Goal: Navigation & Orientation: Find specific page/section

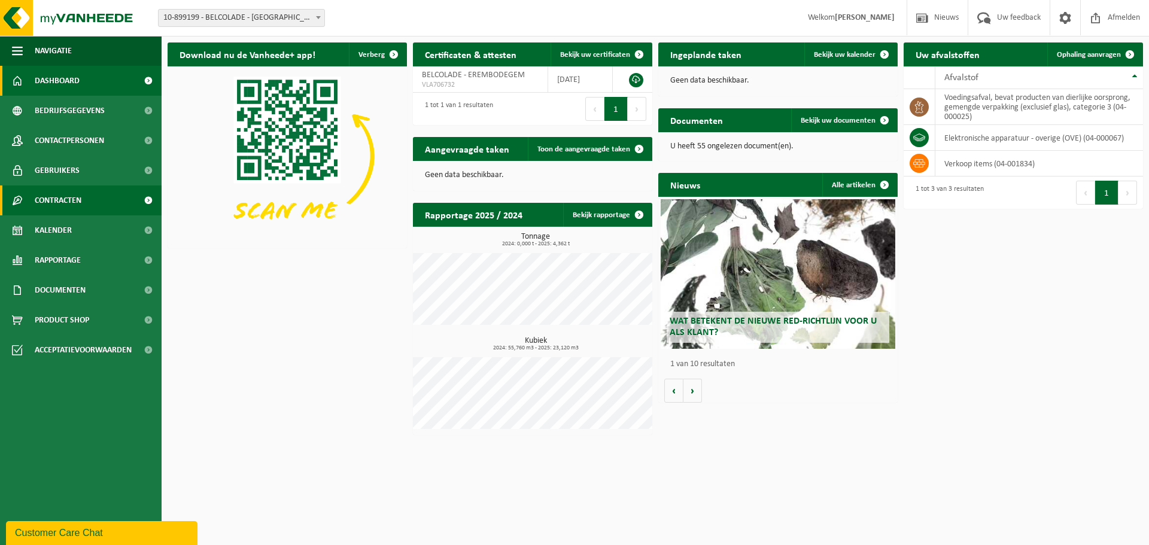
click at [81, 198] on span "Contracten" at bounding box center [58, 201] width 47 height 30
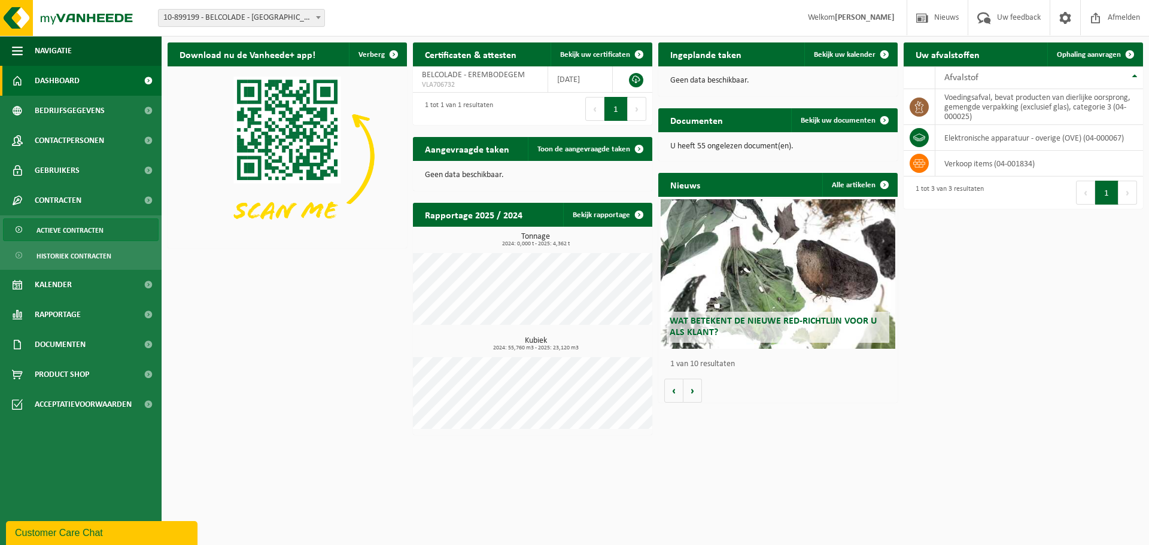
click at [80, 227] on span "Actieve contracten" at bounding box center [70, 230] width 67 height 23
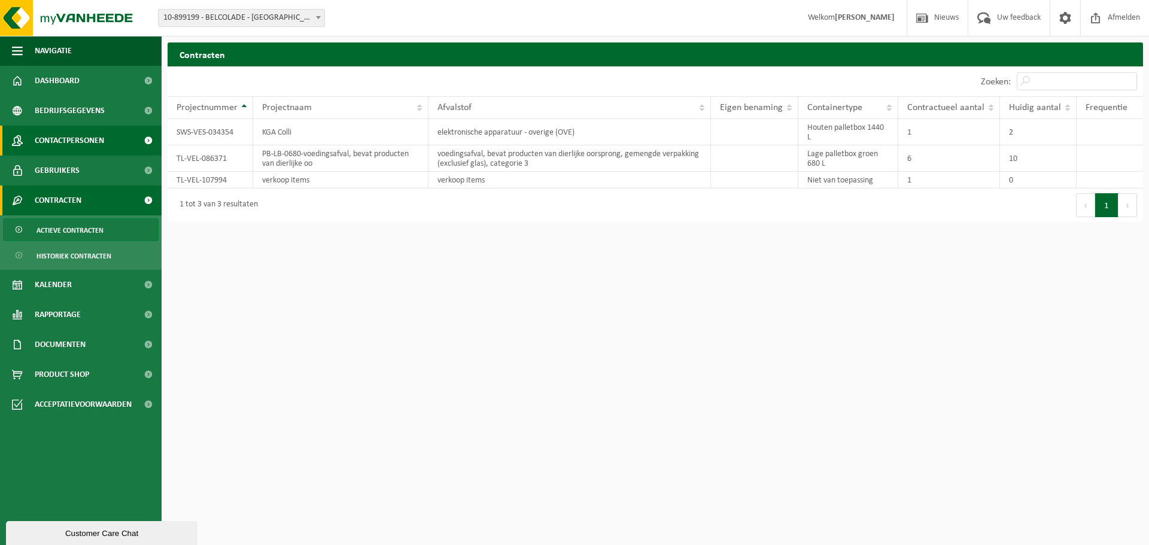
click at [84, 137] on span "Contactpersonen" at bounding box center [69, 141] width 69 height 30
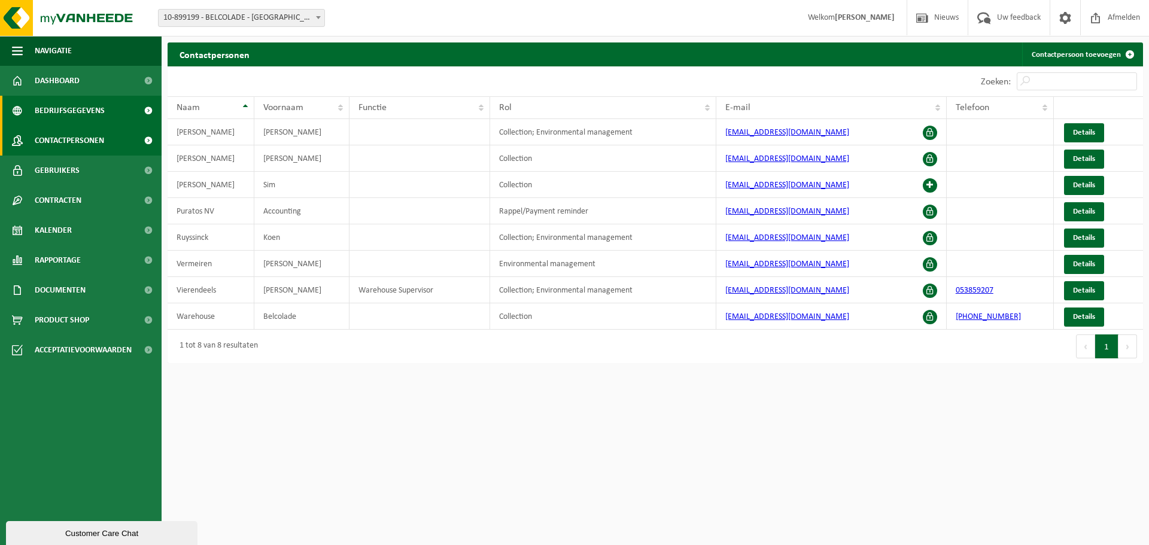
click at [74, 103] on span "Bedrijfsgegevens" at bounding box center [70, 111] width 70 height 30
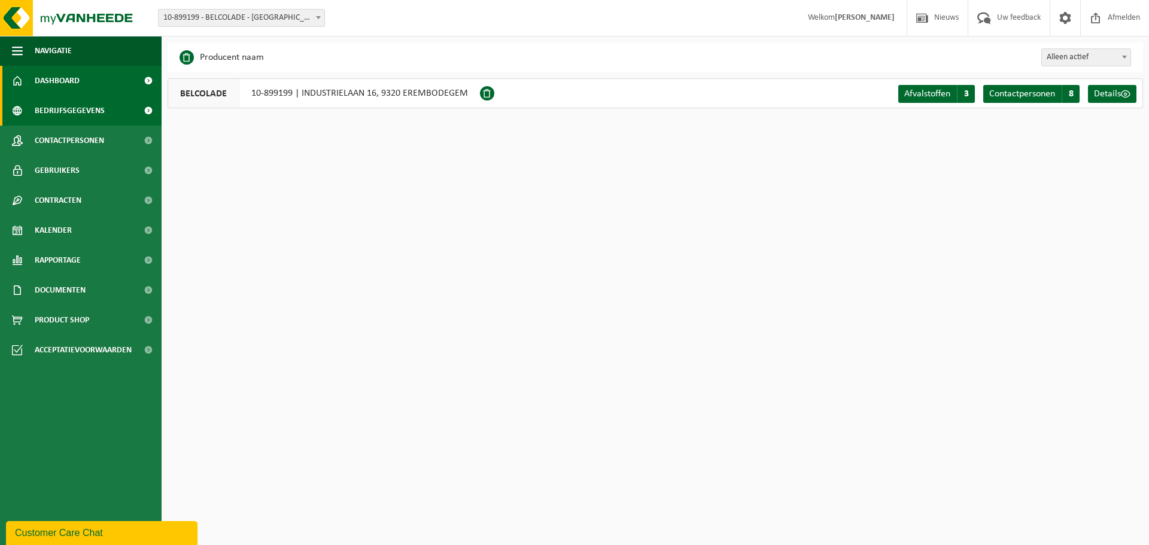
click at [40, 77] on span "Dashboard" at bounding box center [57, 81] width 45 height 30
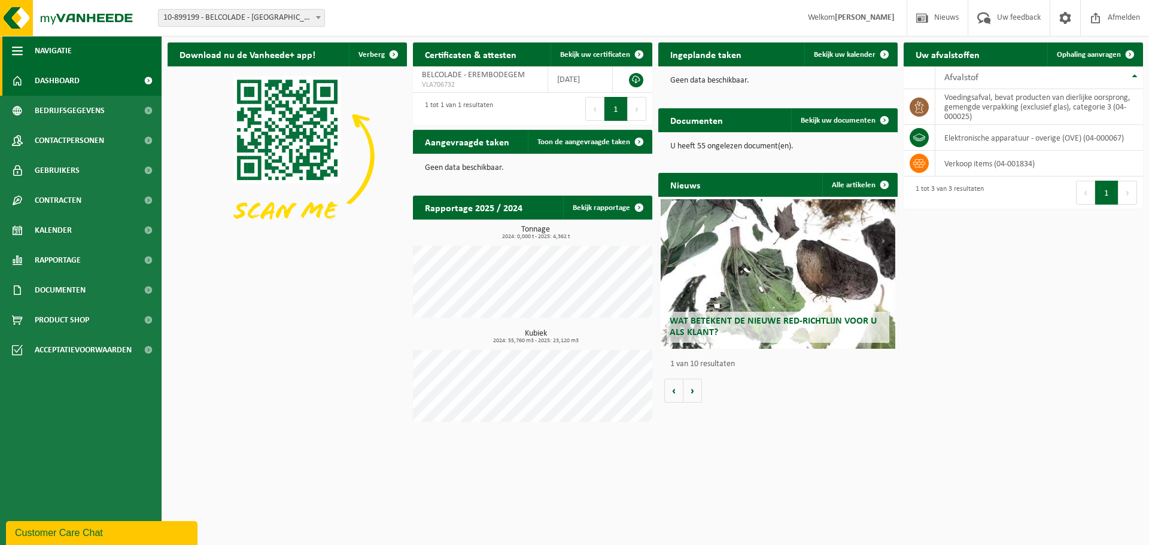
click at [13, 47] on span "button" at bounding box center [17, 51] width 11 height 30
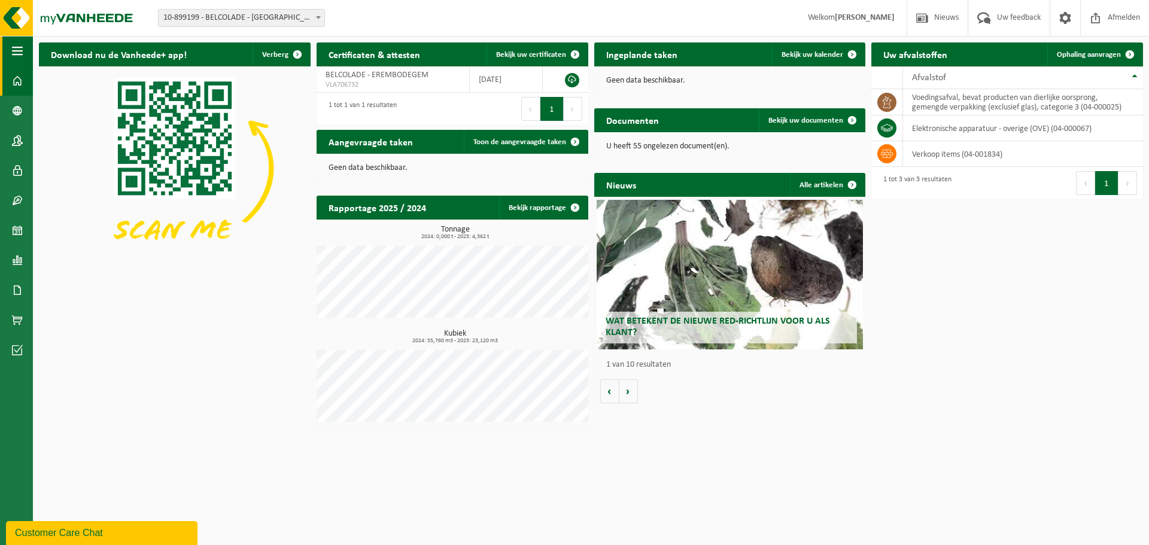
click at [19, 47] on span "button" at bounding box center [17, 51] width 11 height 30
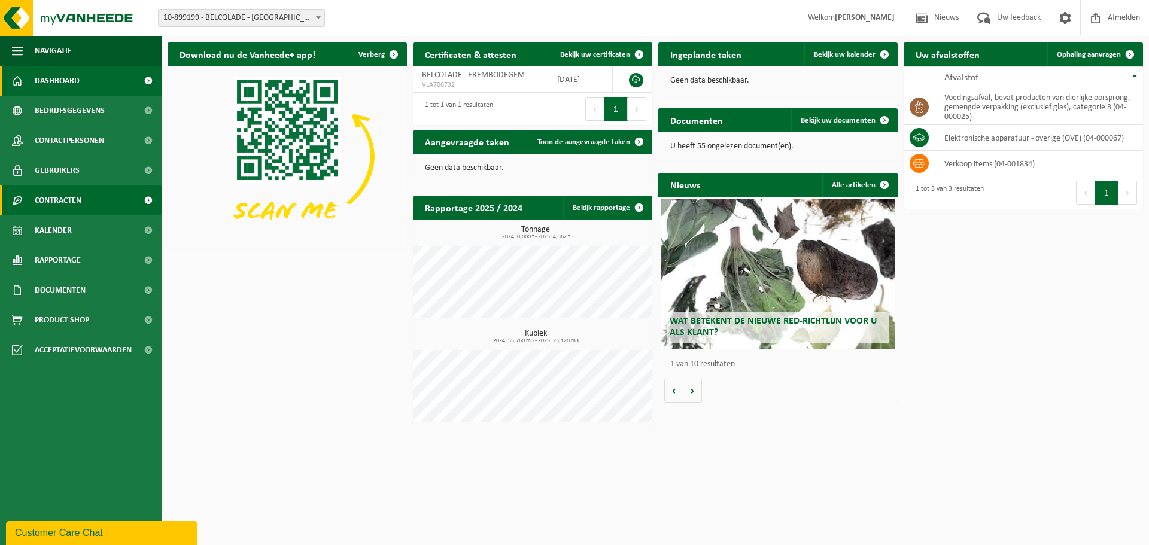
click at [87, 205] on link "Contracten" at bounding box center [81, 201] width 162 height 30
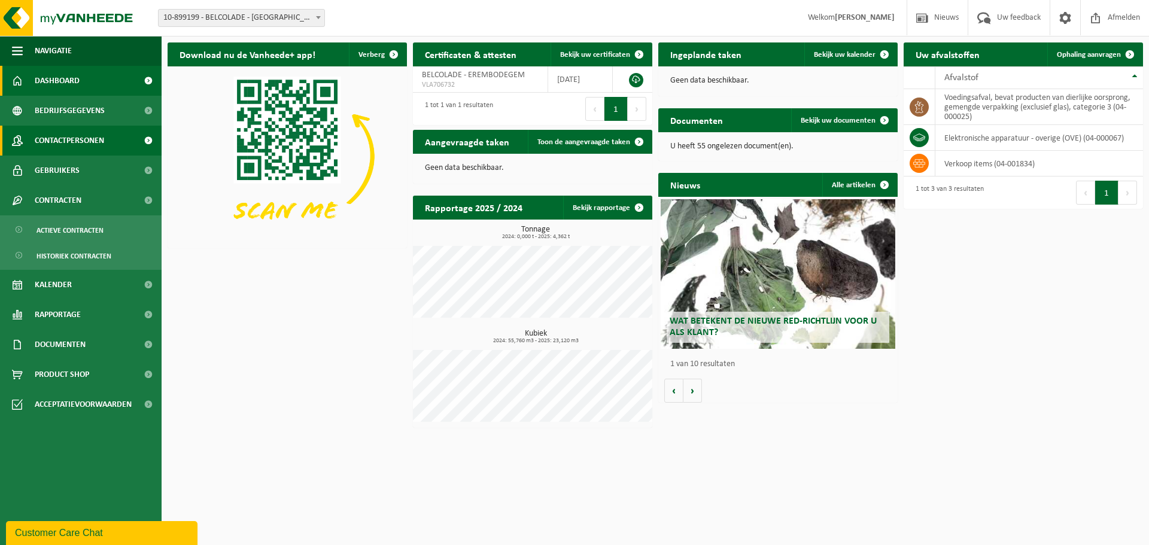
click at [83, 132] on span "Contactpersonen" at bounding box center [69, 141] width 69 height 30
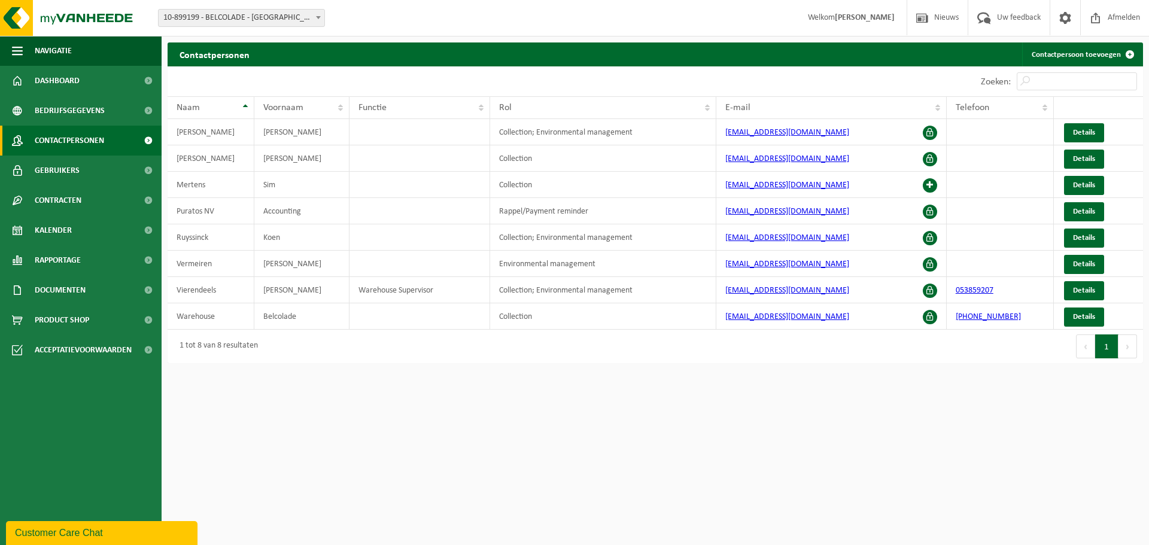
click at [83, 533] on div "Customer Care Chat" at bounding box center [102, 533] width 174 height 14
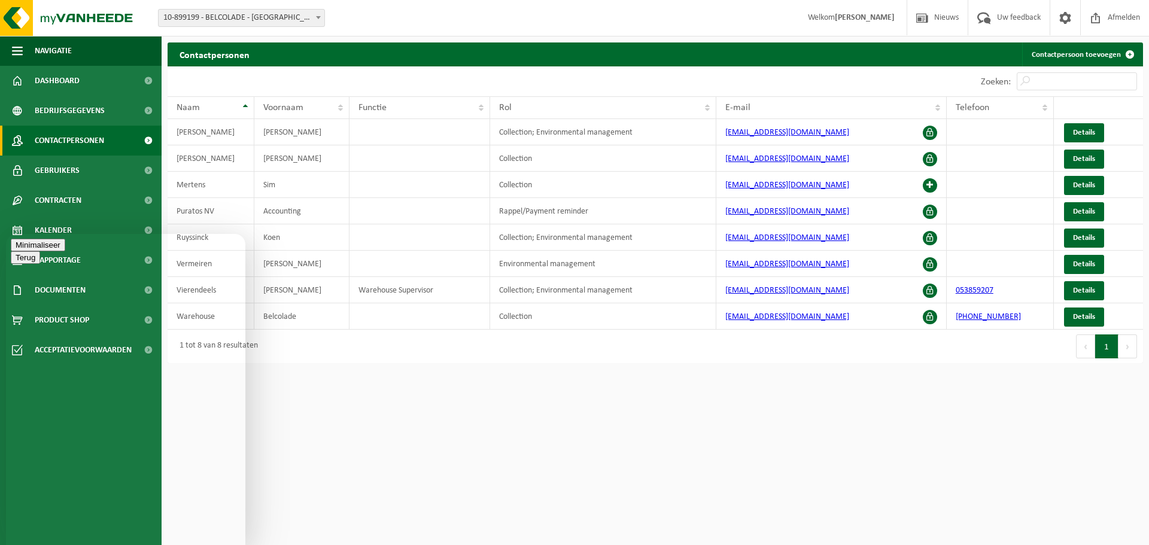
click at [6, 234] on textarea at bounding box center [6, 234] width 0 height 0
type textarea "Hallo"
click at [326, 400] on html "Vestiging: 10-899199 - BELCOLADE - EREMBODEGEM 10-899199 - BELCOLADE - EREMBODE…" at bounding box center [574, 272] width 1149 height 545
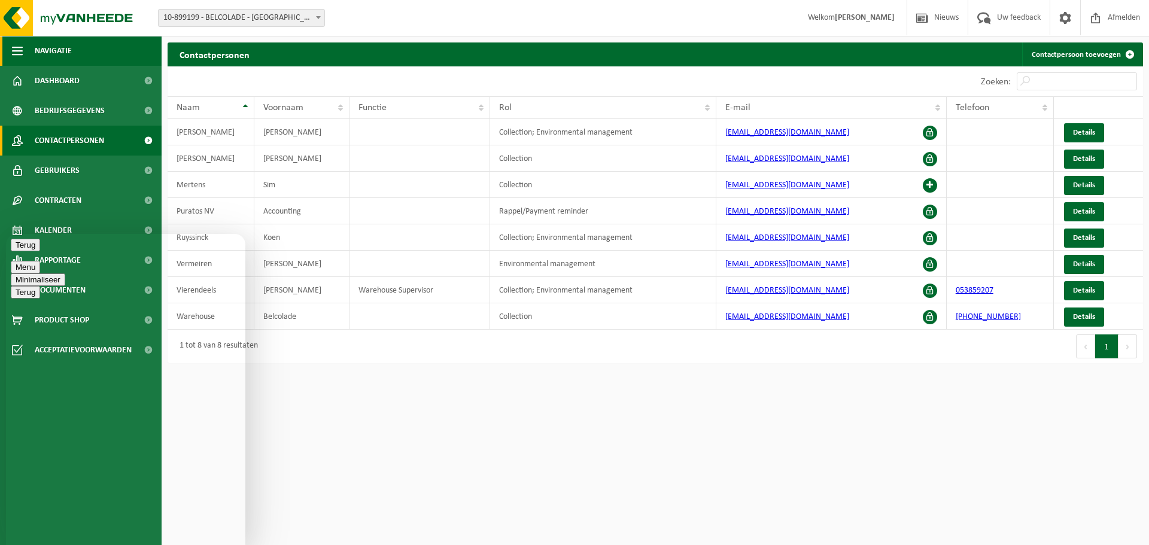
click at [16, 47] on span "button" at bounding box center [17, 51] width 11 height 30
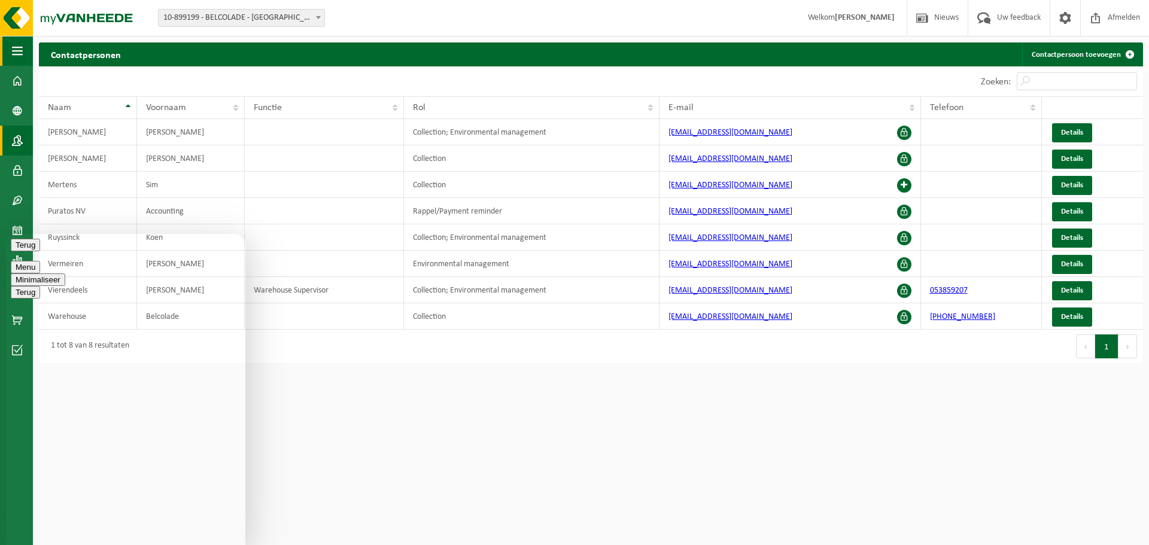
click at [16, 47] on span "button" at bounding box center [17, 51] width 11 height 30
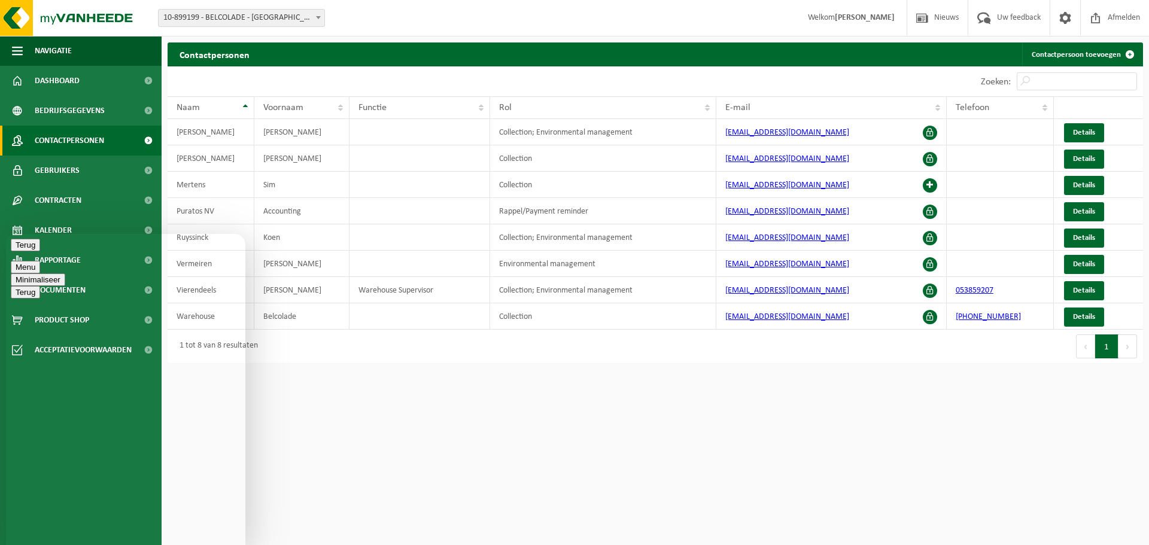
click at [22, 246] on button "Terug" at bounding box center [25, 245] width 29 height 13
click at [65, 249] on button "Minimaliseer" at bounding box center [38, 245] width 54 height 13
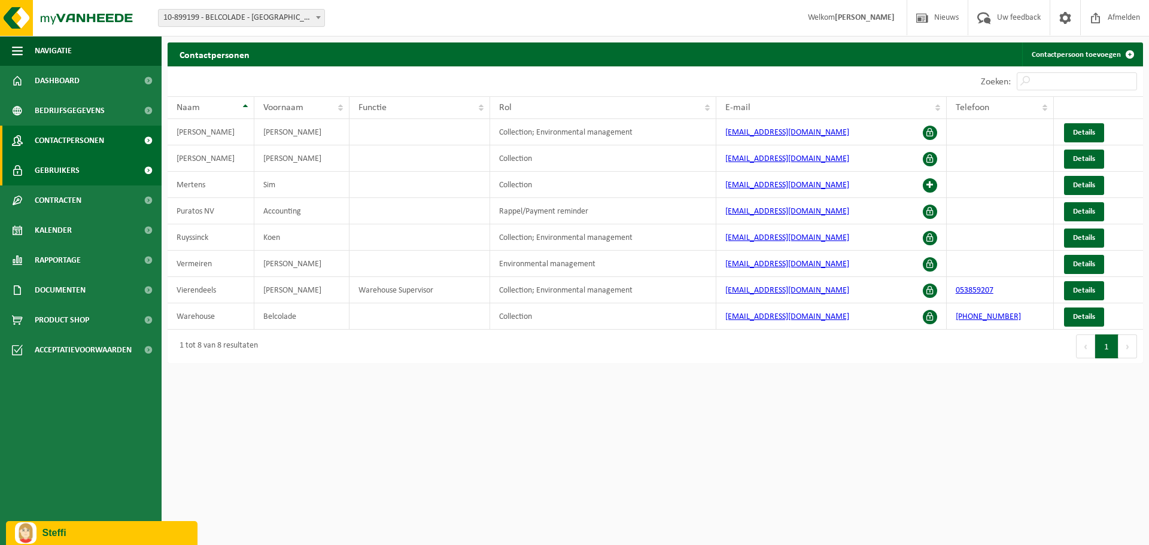
click at [87, 170] on link "Gebruikers" at bounding box center [81, 171] width 162 height 30
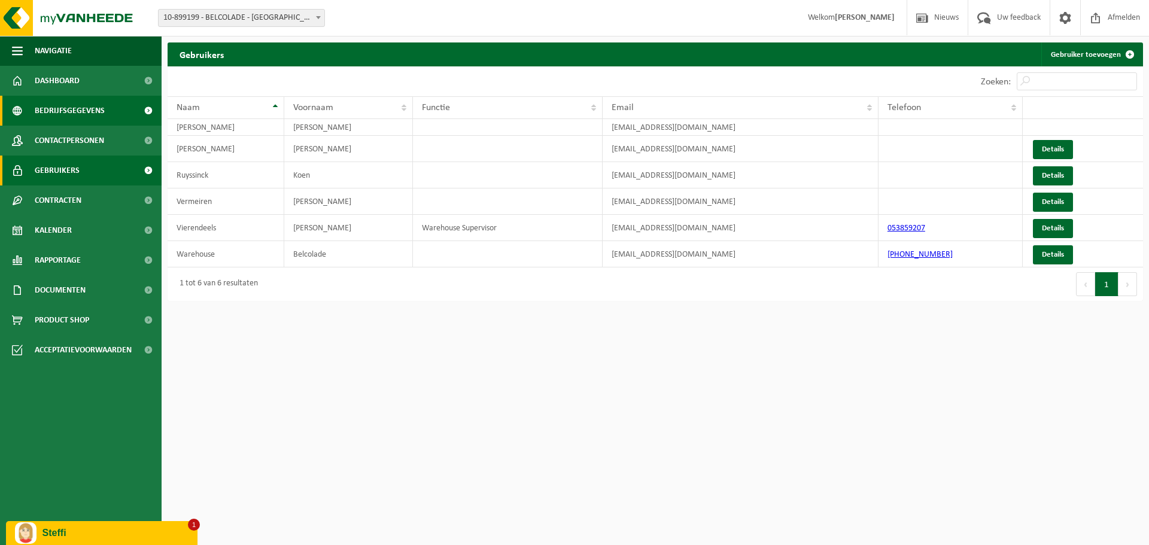
click at [146, 108] on span at bounding box center [148, 111] width 27 height 30
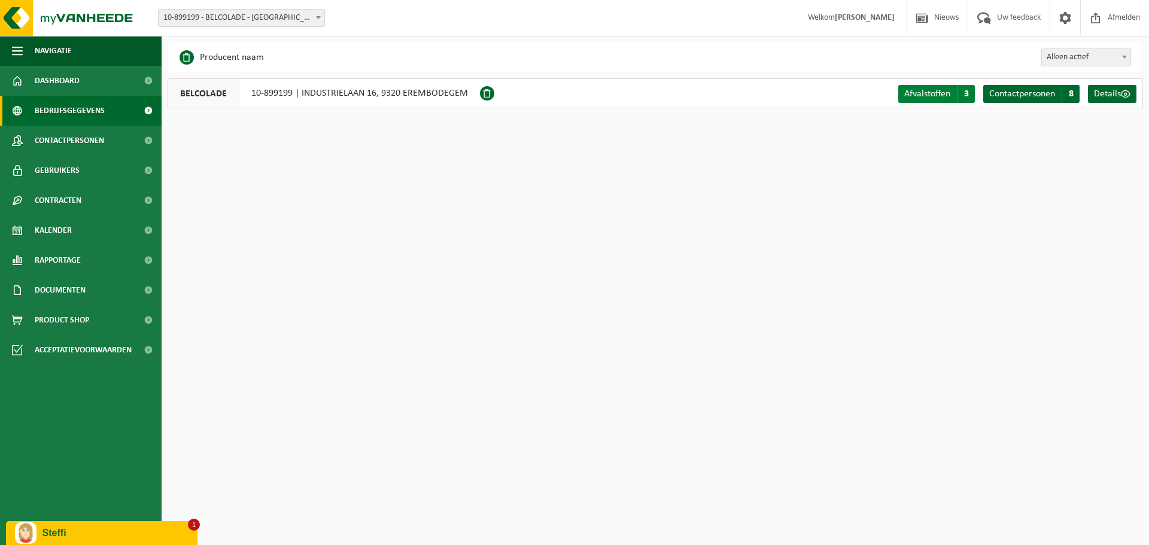
click at [933, 96] on span "Afvalstoffen" at bounding box center [927, 94] width 46 height 10
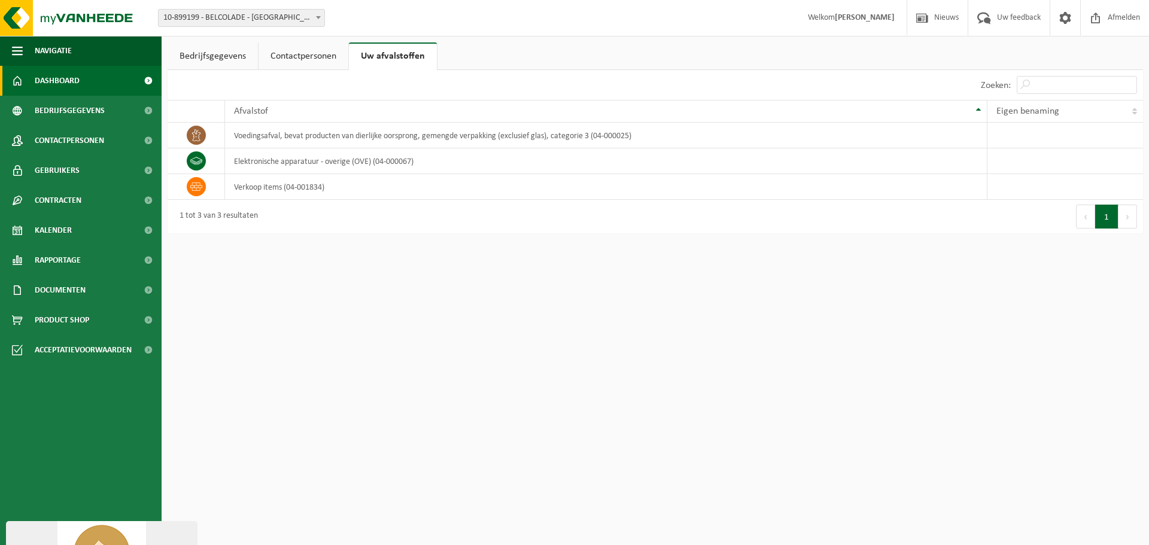
click at [145, 81] on span at bounding box center [148, 81] width 27 height 30
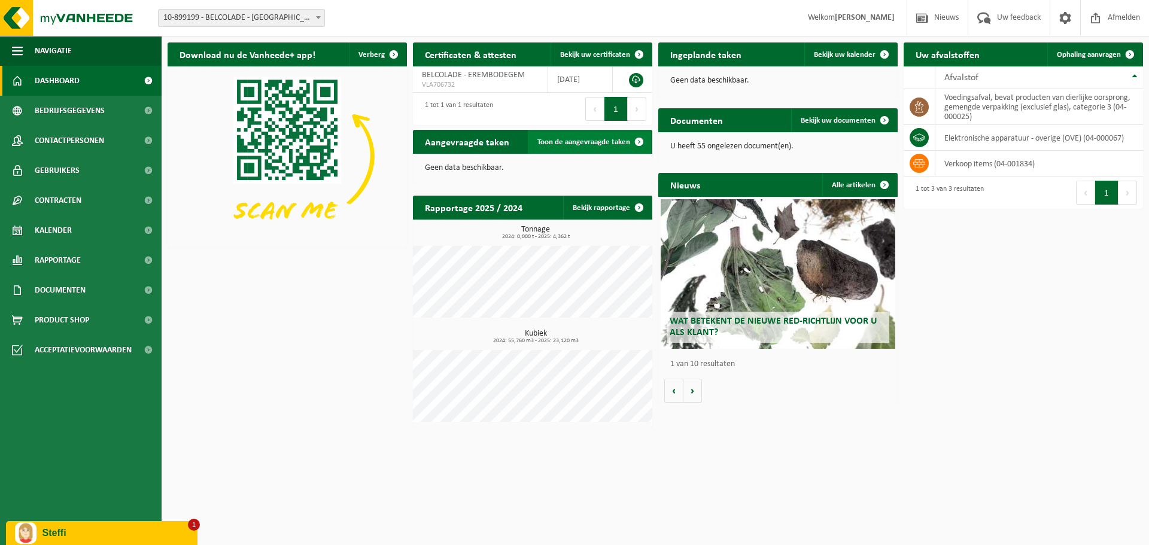
click at [625, 143] on span "Toon de aangevraagde taken" at bounding box center [584, 142] width 93 height 8
click at [854, 57] on span "Bekijk uw kalender" at bounding box center [845, 55] width 62 height 8
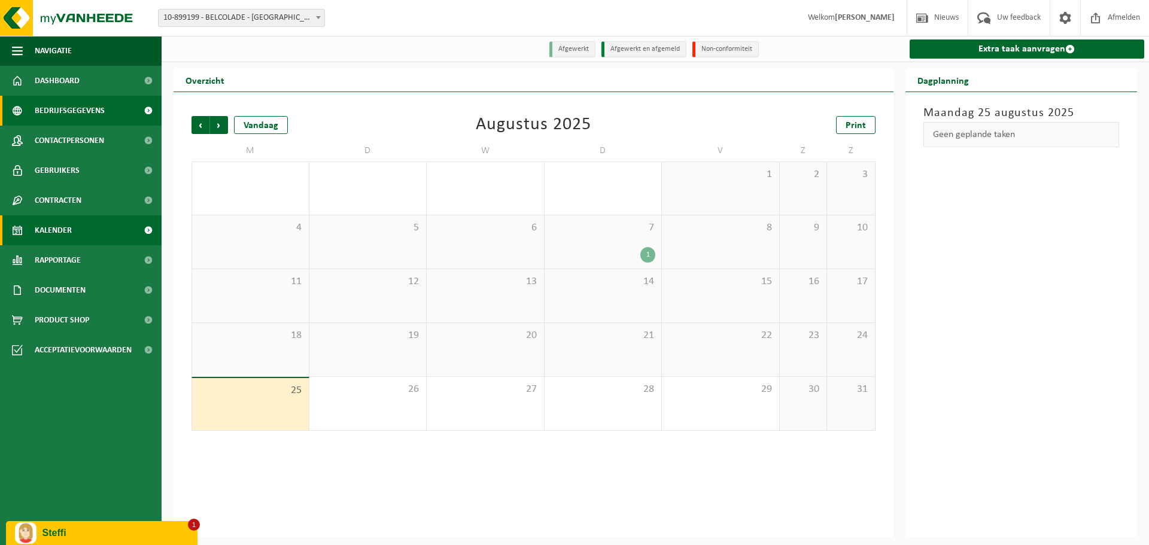
click at [138, 109] on span at bounding box center [148, 111] width 27 height 30
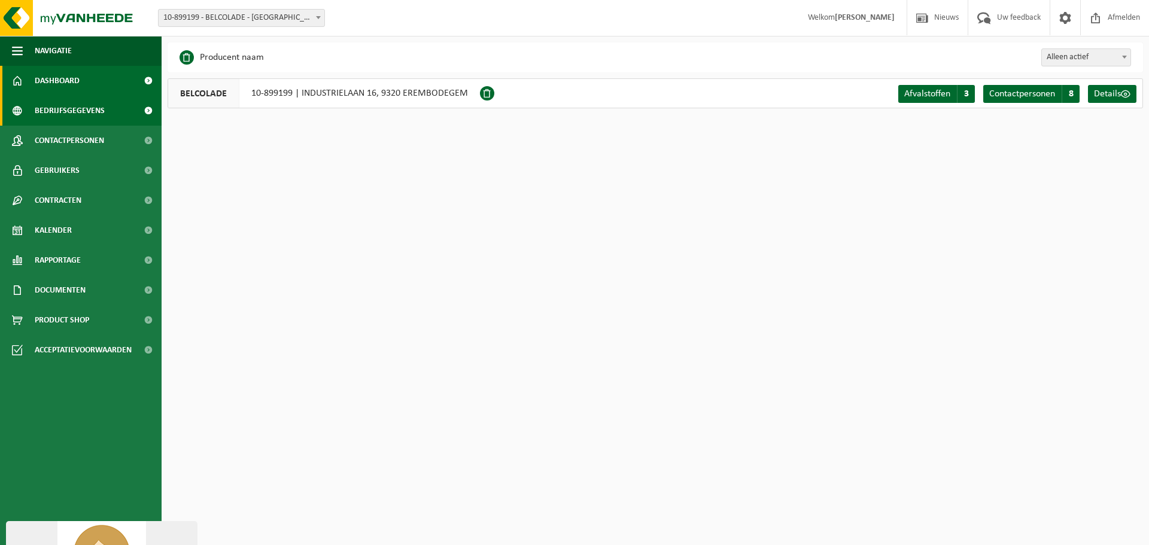
click at [142, 78] on span at bounding box center [148, 81] width 27 height 30
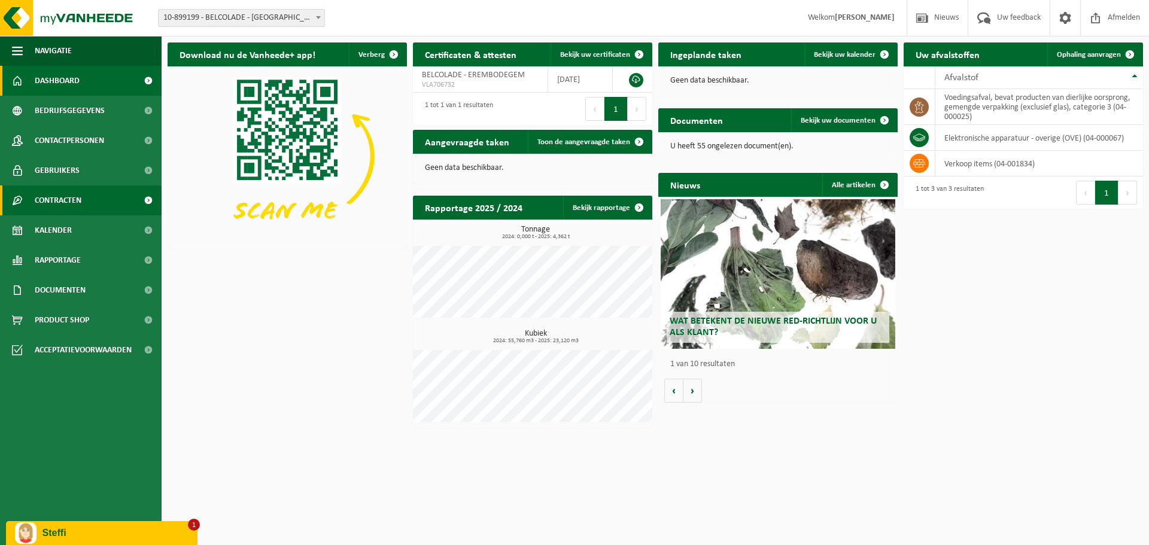
click at [80, 198] on span "Contracten" at bounding box center [58, 201] width 47 height 30
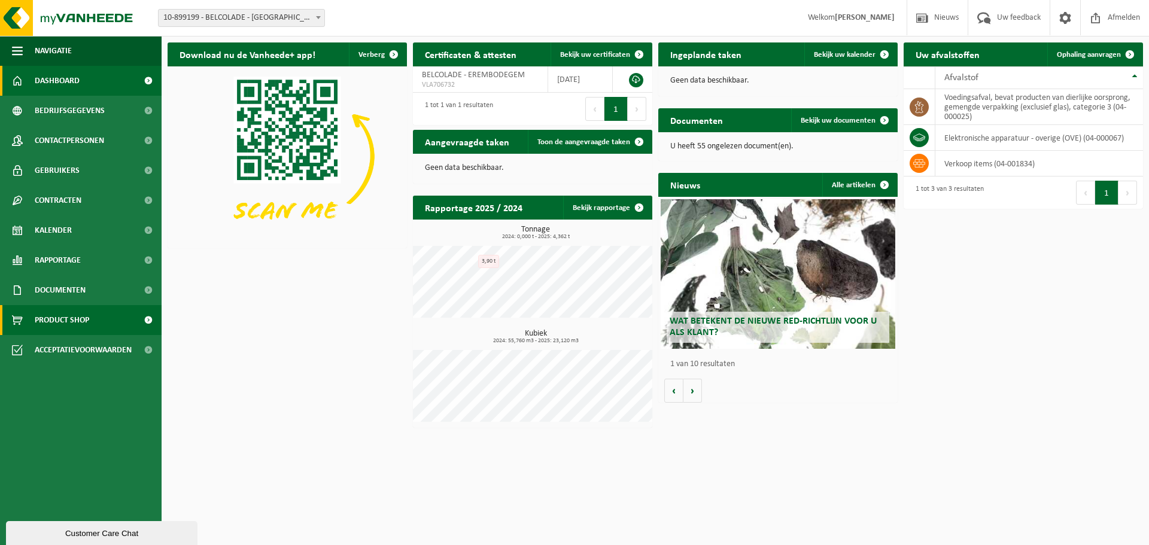
click at [76, 320] on span "Product Shop" at bounding box center [62, 320] width 54 height 30
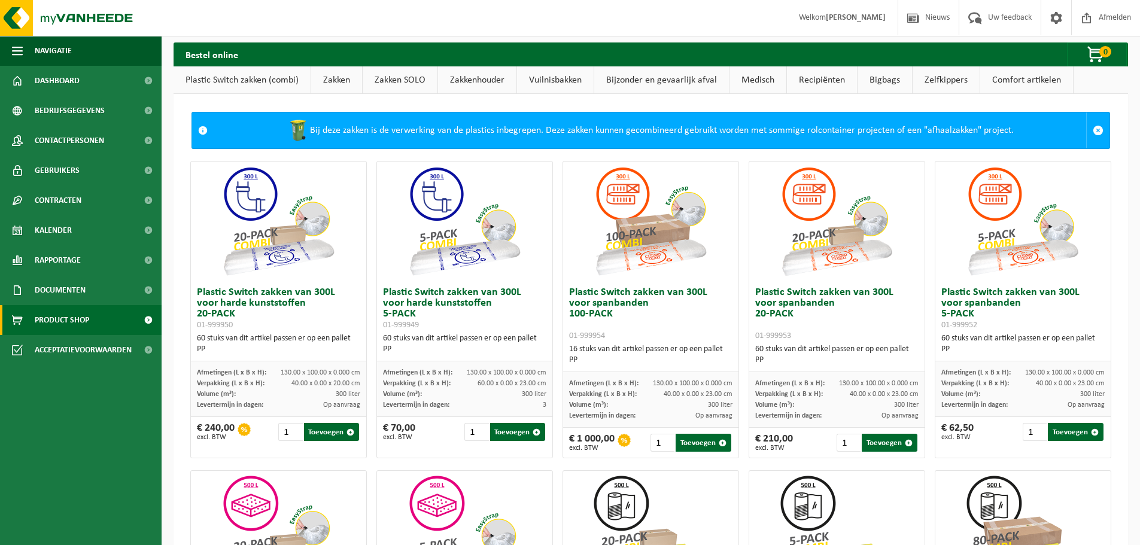
click at [827, 81] on link "Recipiënten" at bounding box center [822, 80] width 70 height 28
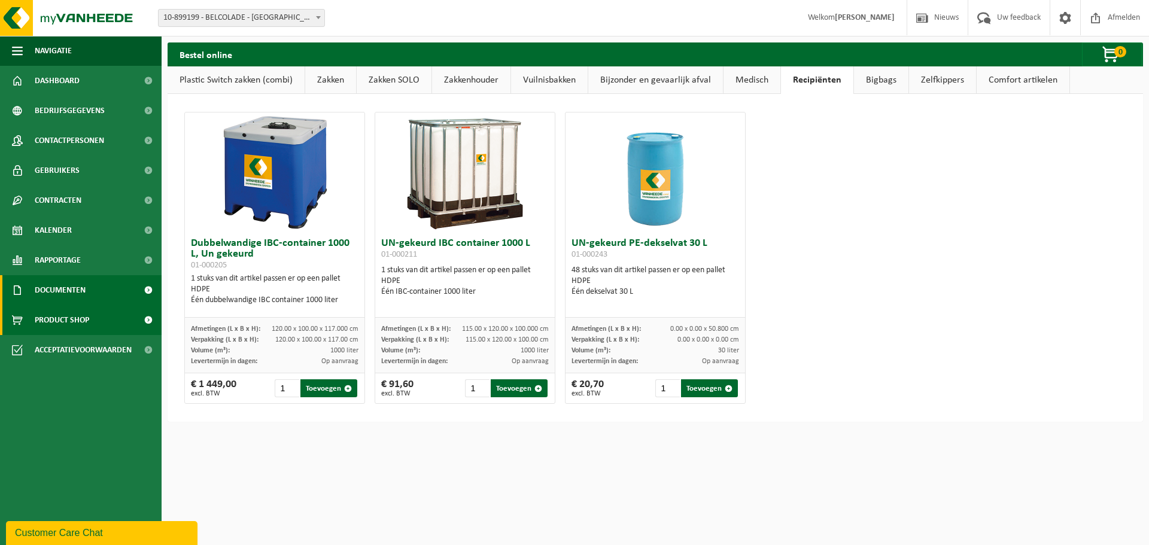
click at [57, 289] on span "Documenten" at bounding box center [60, 290] width 51 height 30
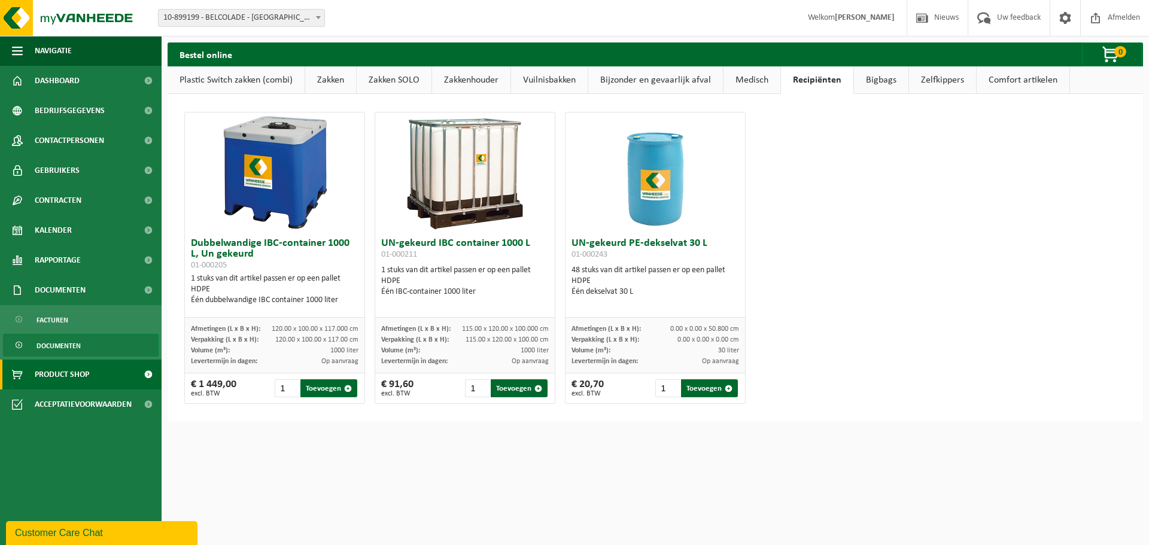
click at [56, 346] on span "Documenten" at bounding box center [59, 346] width 44 height 23
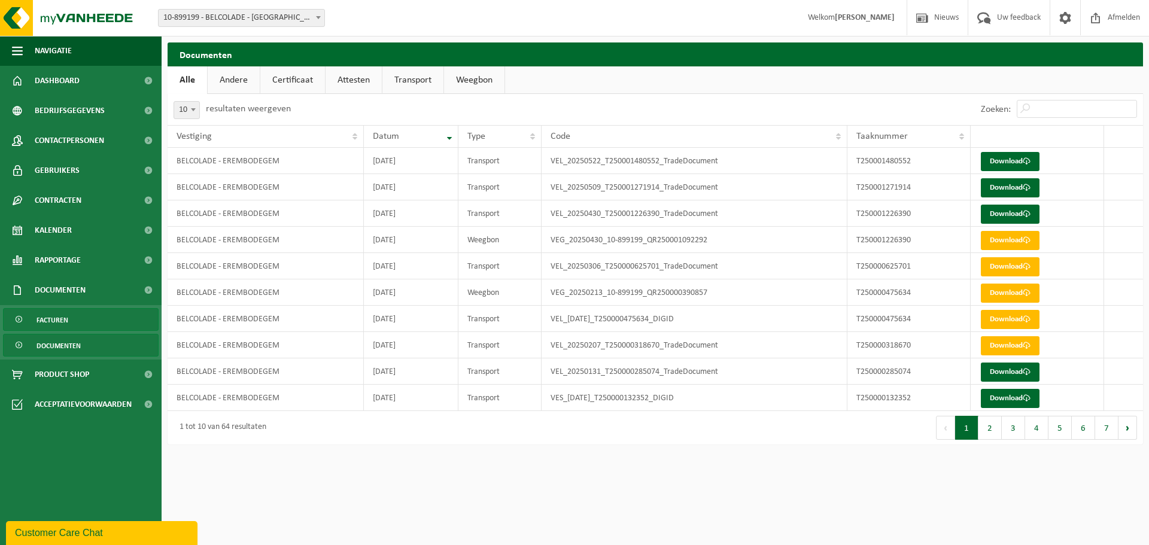
click at [62, 314] on span "Facturen" at bounding box center [53, 320] width 32 height 23
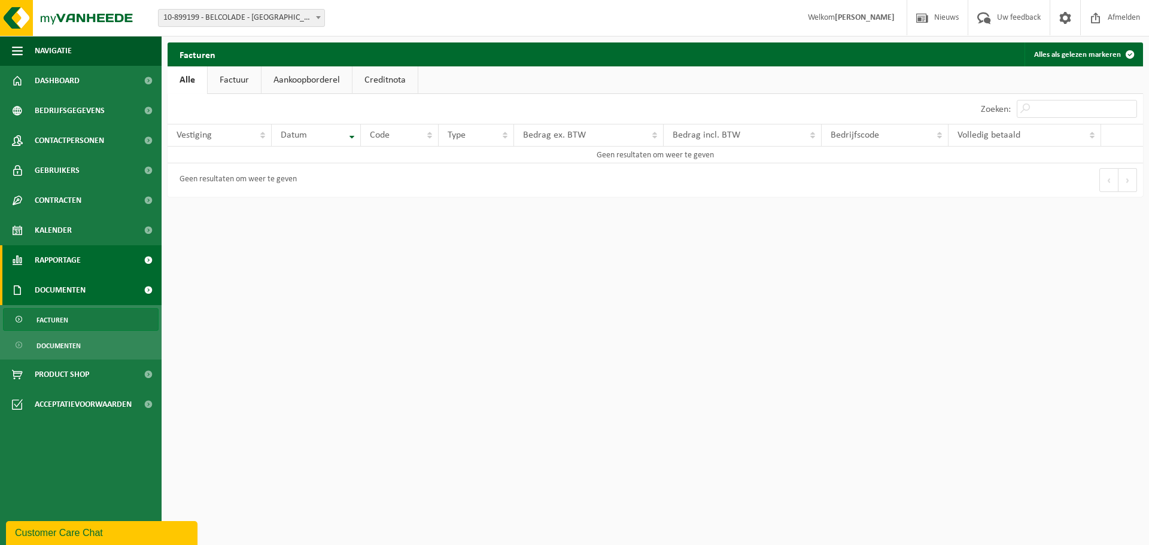
click at [101, 266] on link "Rapportage" at bounding box center [81, 260] width 162 height 30
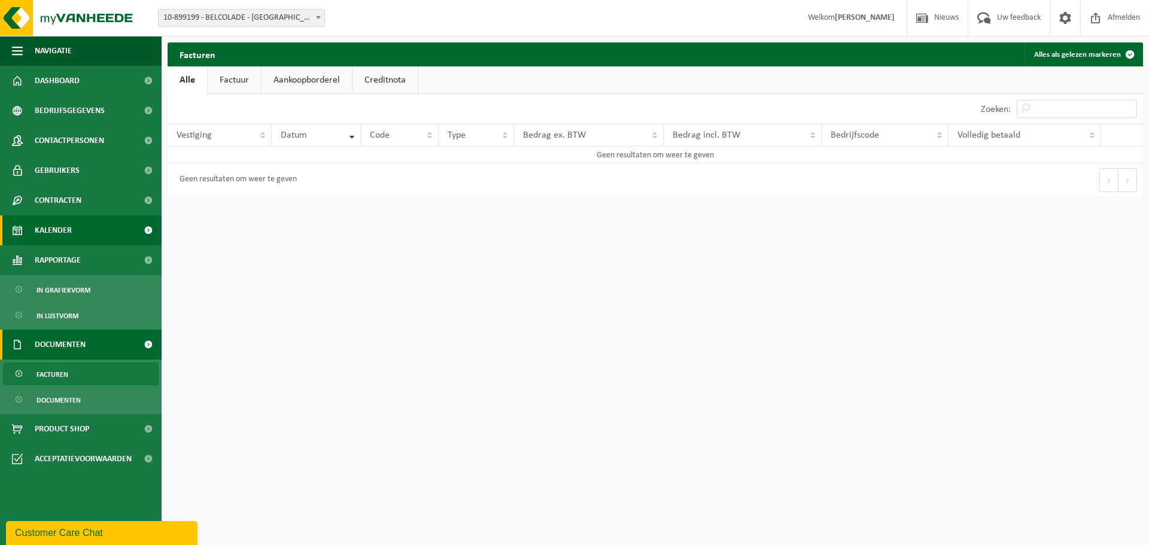
click at [144, 232] on span at bounding box center [148, 230] width 27 height 30
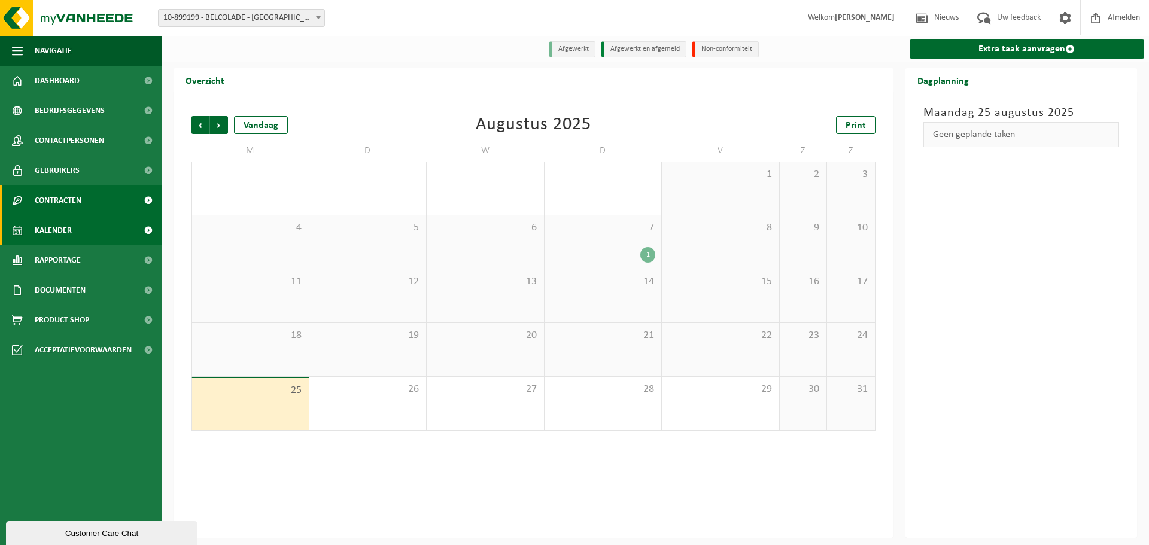
click at [131, 202] on link "Contracten" at bounding box center [81, 201] width 162 height 30
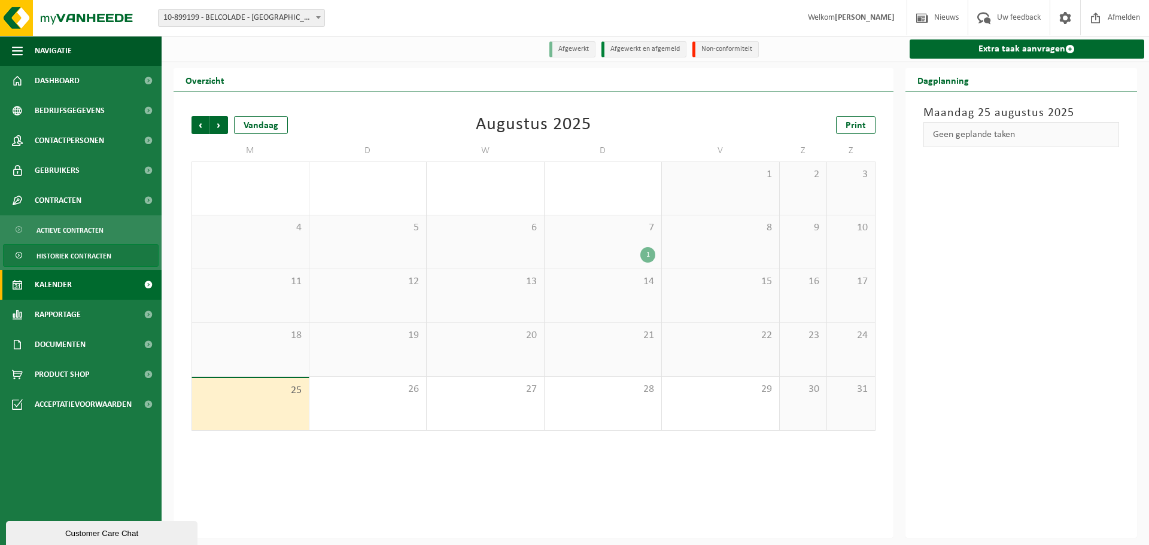
click at [104, 249] on span "Historiek contracten" at bounding box center [74, 256] width 75 height 23
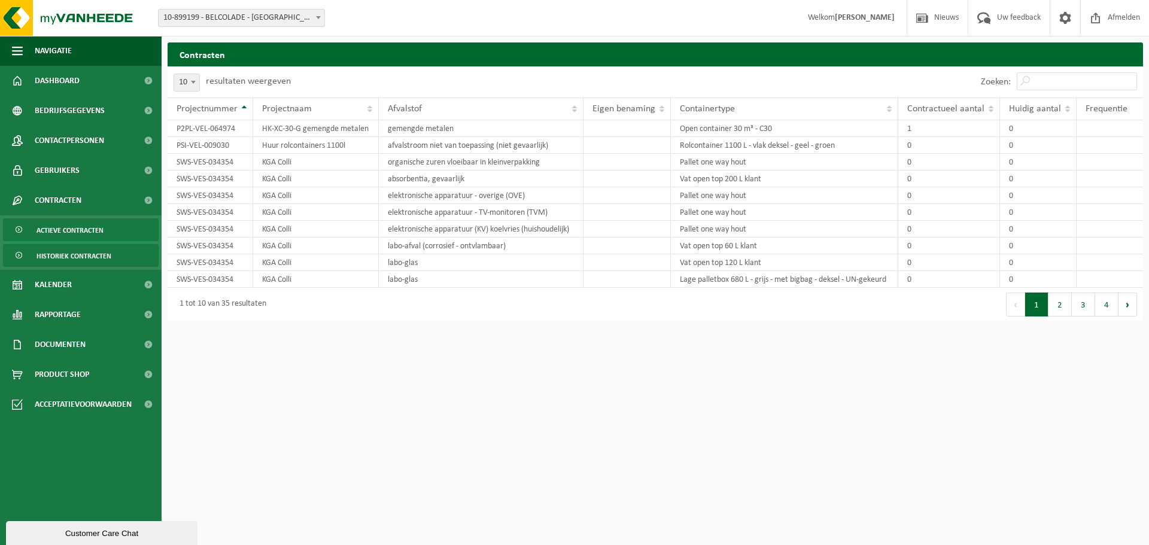
click at [114, 229] on link "Actieve contracten" at bounding box center [81, 229] width 156 height 23
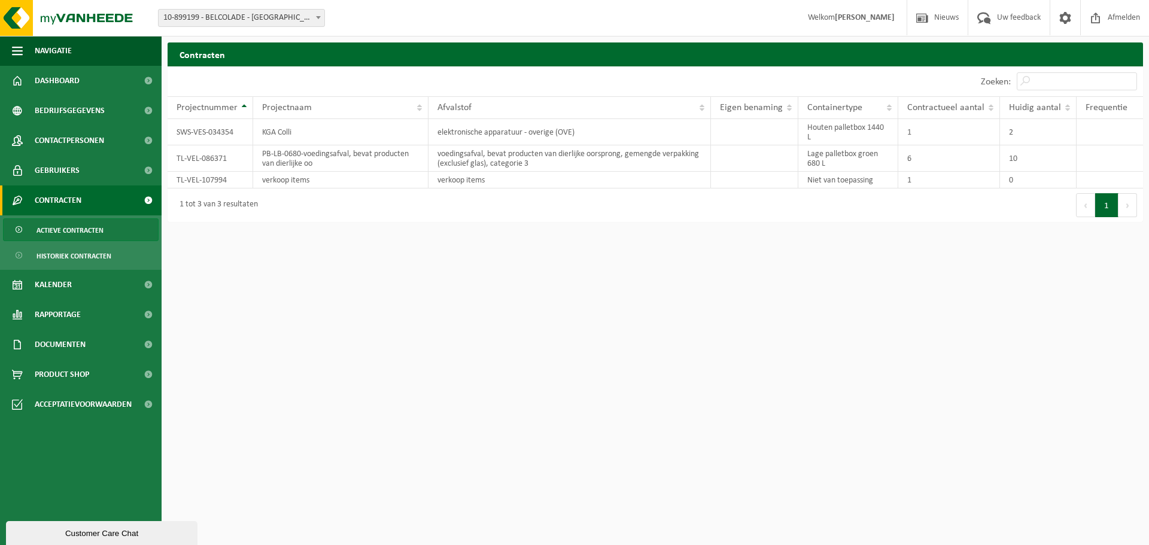
click at [78, 227] on span "Actieve contracten" at bounding box center [70, 230] width 67 height 23
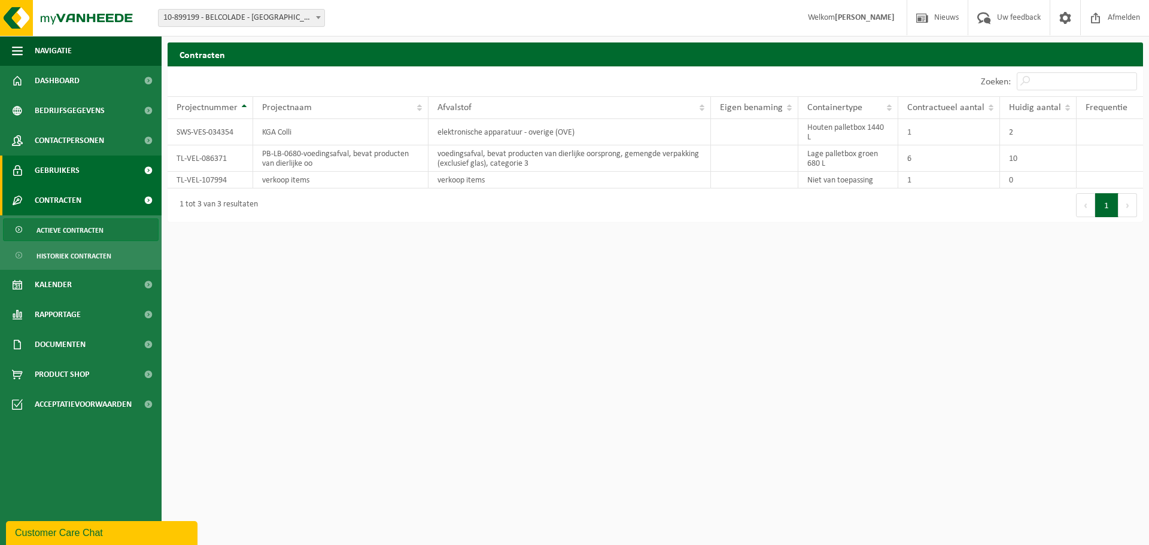
click at [135, 163] on span at bounding box center [148, 171] width 27 height 30
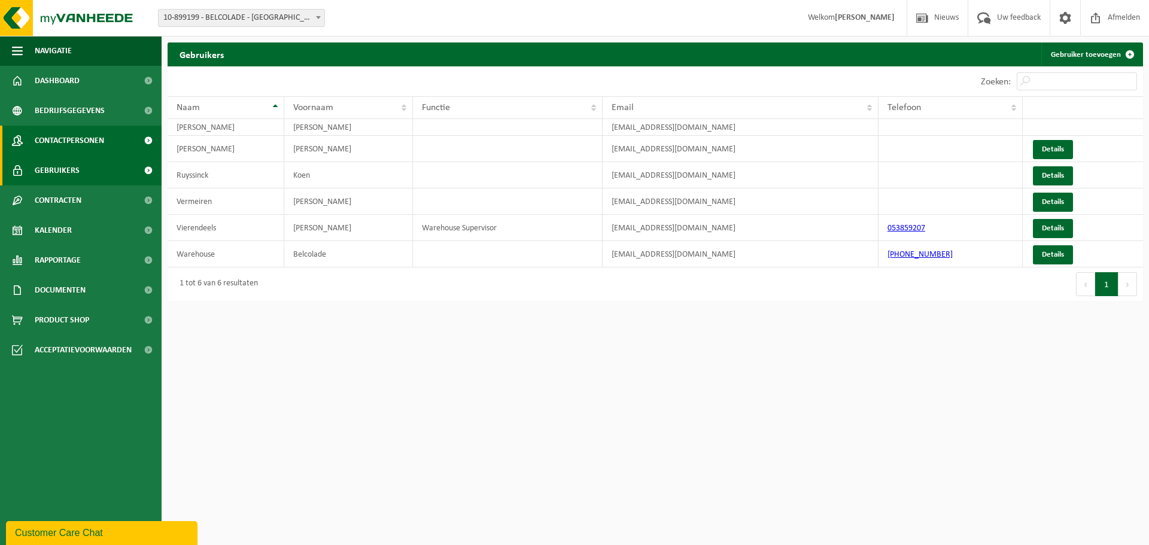
click at [135, 144] on span at bounding box center [148, 141] width 27 height 30
